Goal: Find specific page/section: Find specific page/section

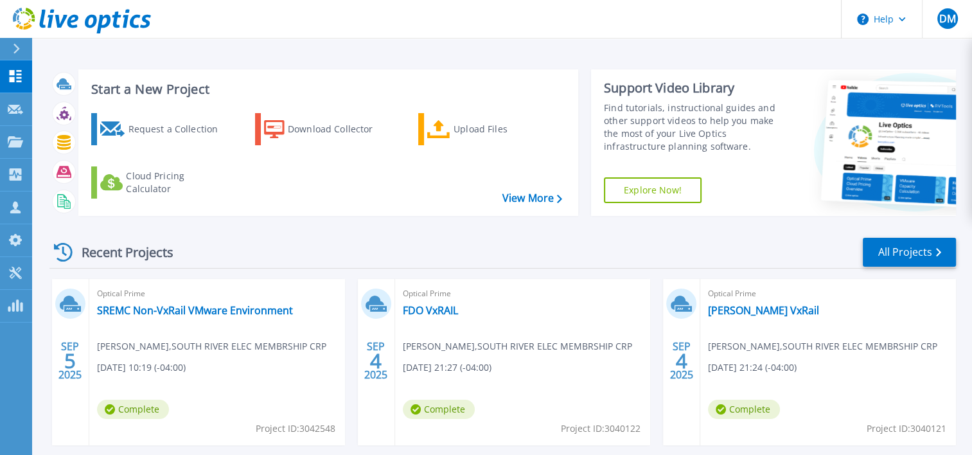
click at [348, 249] on div "Recent Projects All Projects" at bounding box center [502, 252] width 906 height 32
click at [39, 141] on p "Projects" at bounding box center [50, 142] width 34 height 33
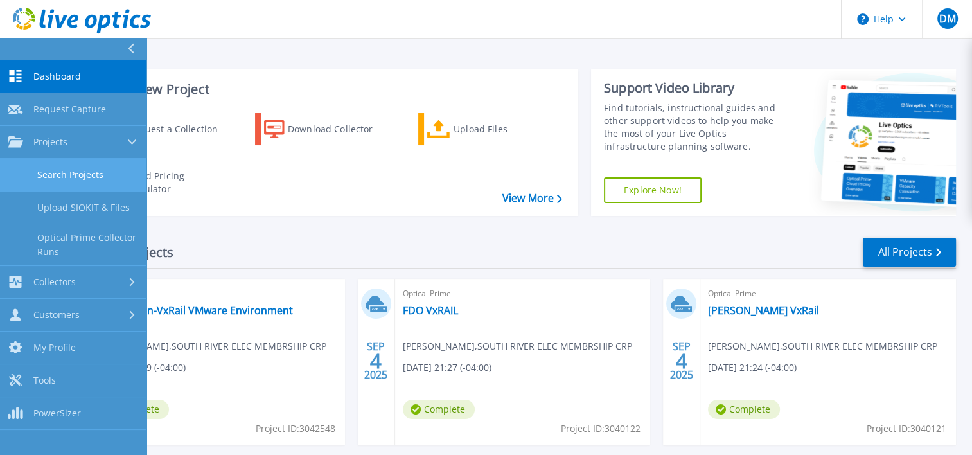
click at [46, 169] on link "Search Projects" at bounding box center [73, 175] width 146 height 33
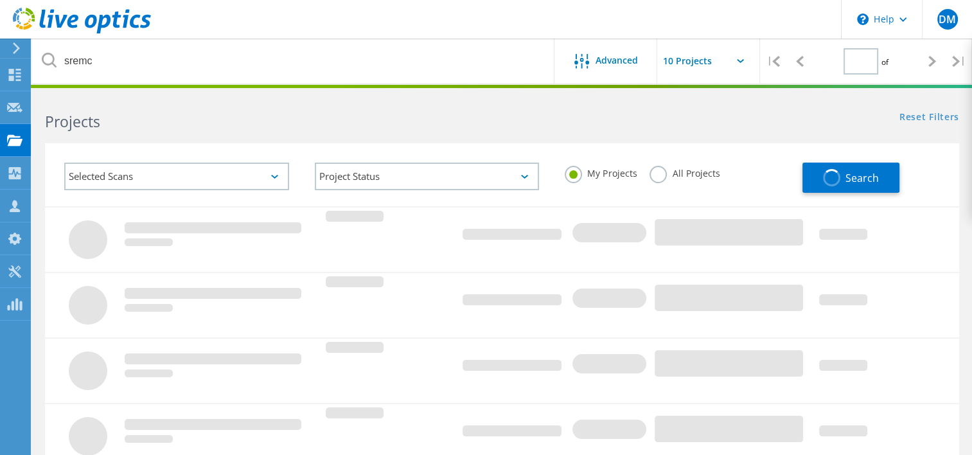
type input "1"
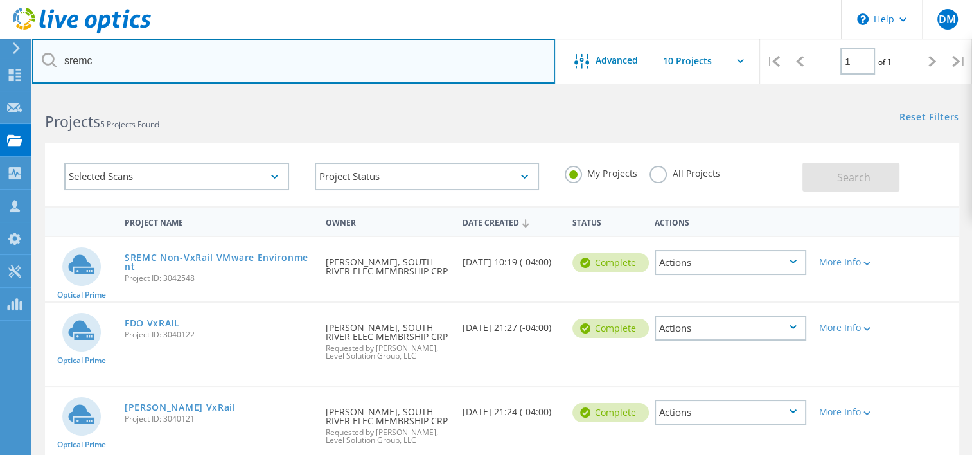
click at [163, 76] on input "sremc" at bounding box center [293, 61] width 523 height 45
type input "s"
type input "harnett"
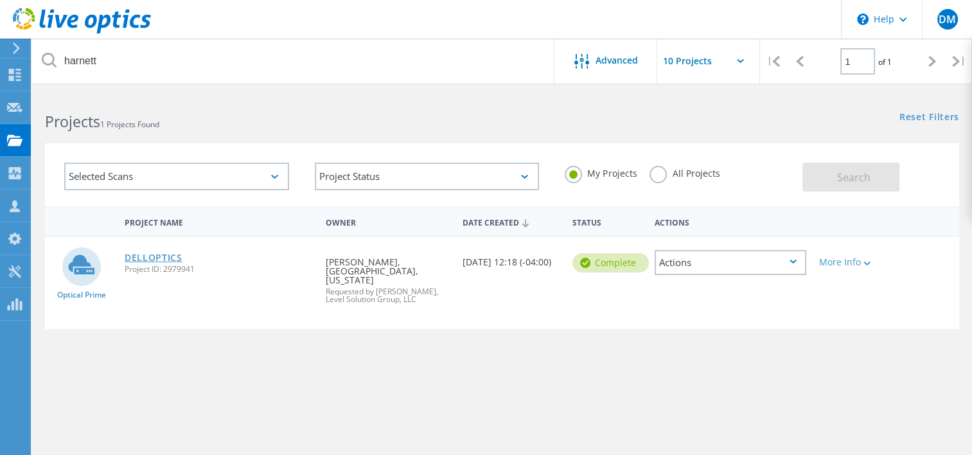
click at [167, 261] on link "DELLOPTICS" at bounding box center [154, 257] width 58 height 9
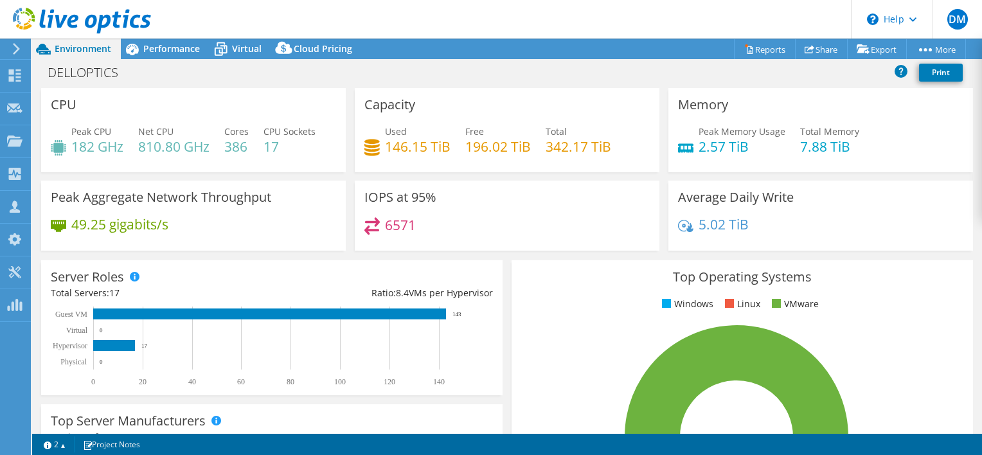
select select "USEast"
select select "USD"
click at [239, 43] on span "Virtual" at bounding box center [247, 48] width 30 height 12
